Goal: Information Seeking & Learning: Learn about a topic

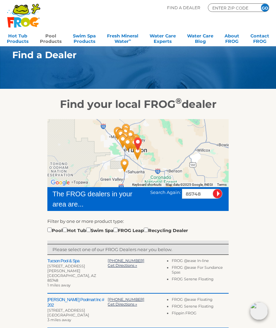
click at [56, 40] on link "Pool Products" at bounding box center [51, 38] width 22 height 14
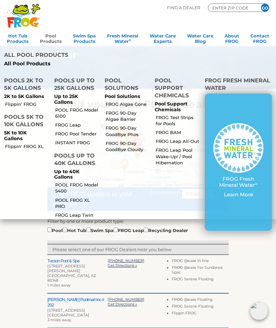
click at [76, 107] on link "POOL FROG Model 6100" at bounding box center [76, 113] width 43 height 12
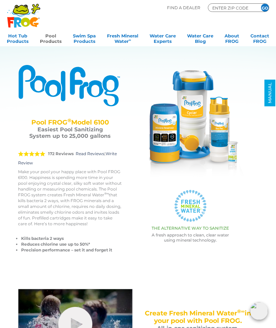
click at [50, 38] on link "Pool Products" at bounding box center [51, 38] width 22 height 14
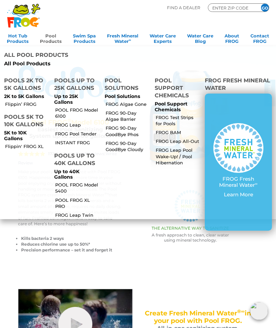
click at [27, 130] on p "5K to 10K Gallons" at bounding box center [25, 136] width 42 height 12
click at [38, 130] on p "5K to 10K Gallons" at bounding box center [25, 136] width 42 height 12
click at [35, 143] on link "Flippin' FROG XL" at bounding box center [26, 146] width 43 height 6
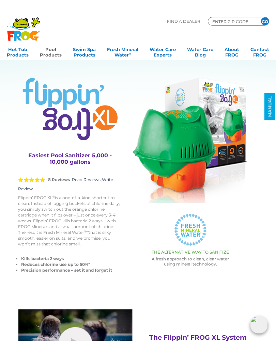
scroll to position [1, 0]
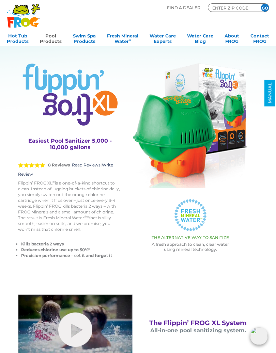
click at [196, 133] on img at bounding box center [190, 125] width 115 height 125
click at [198, 134] on img at bounding box center [190, 125] width 115 height 125
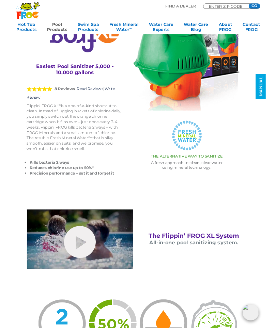
scroll to position [70, 0]
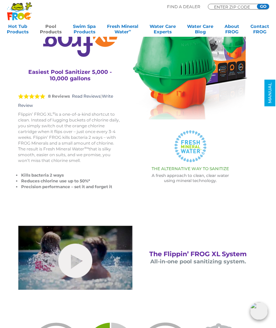
click at [77, 267] on link "hide-me" at bounding box center [75, 261] width 34 height 34
